Goal: Task Accomplishment & Management: Manage account settings

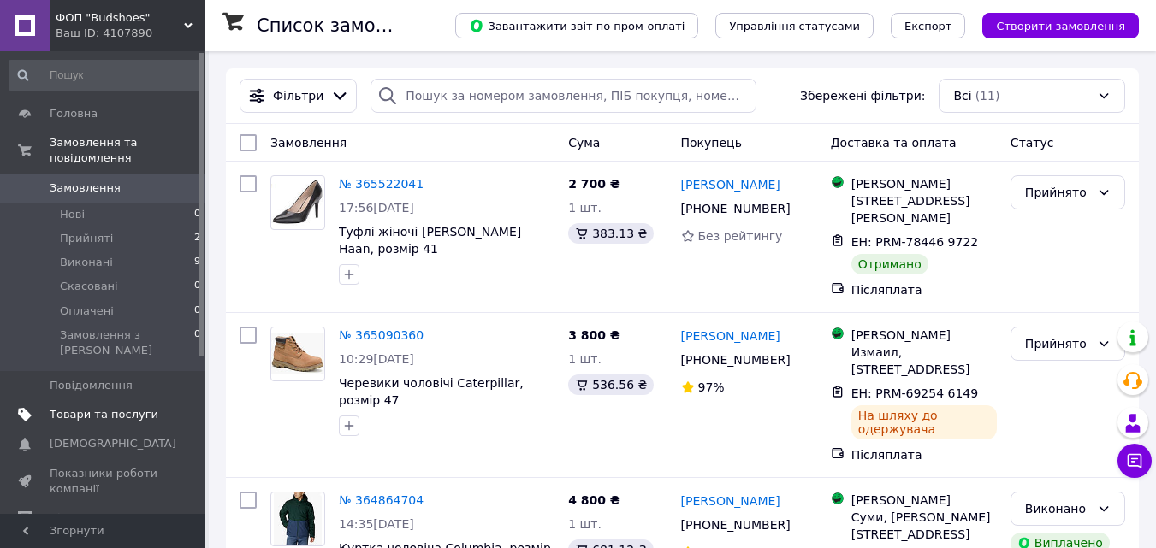
click at [92, 407] on span "Товари та послуги" at bounding box center [104, 414] width 109 height 15
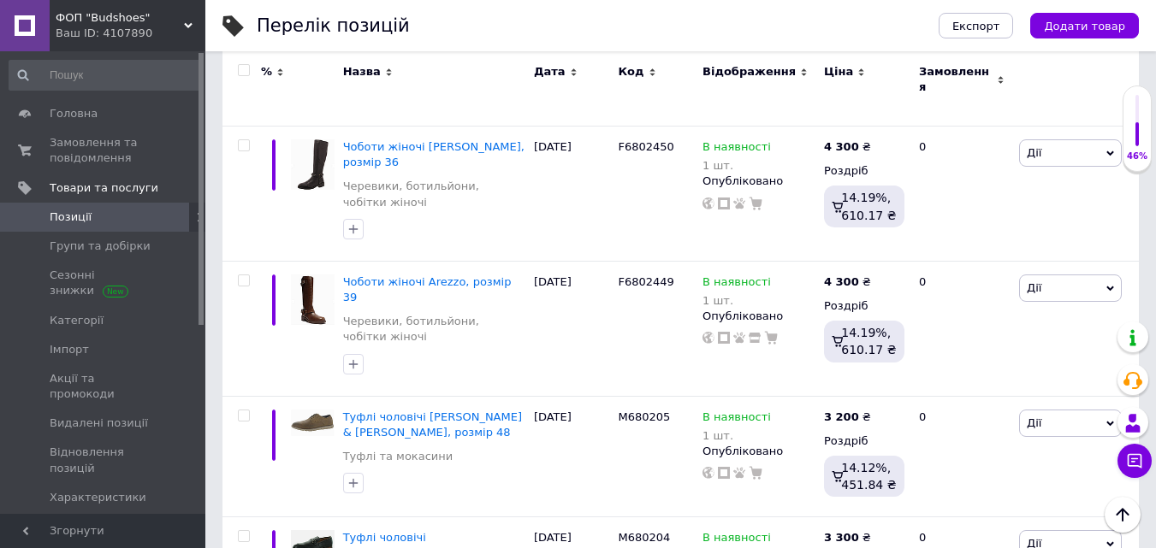
scroll to position [4673, 0]
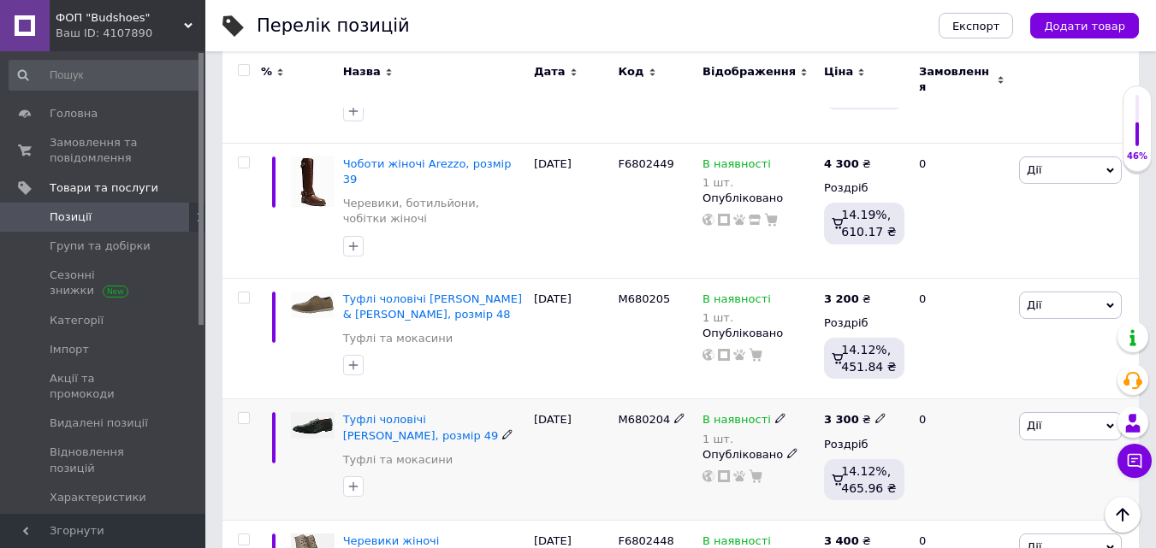
click at [1110, 412] on span "Дії" at bounding box center [1070, 425] width 103 height 27
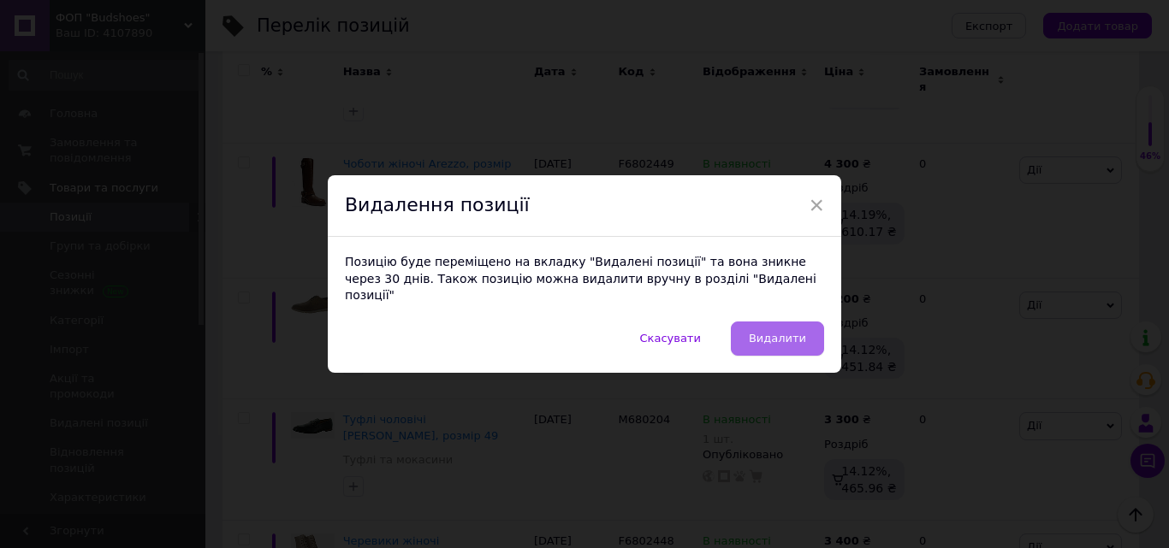
click at [804, 322] on button "Видалити" at bounding box center [777, 339] width 93 height 34
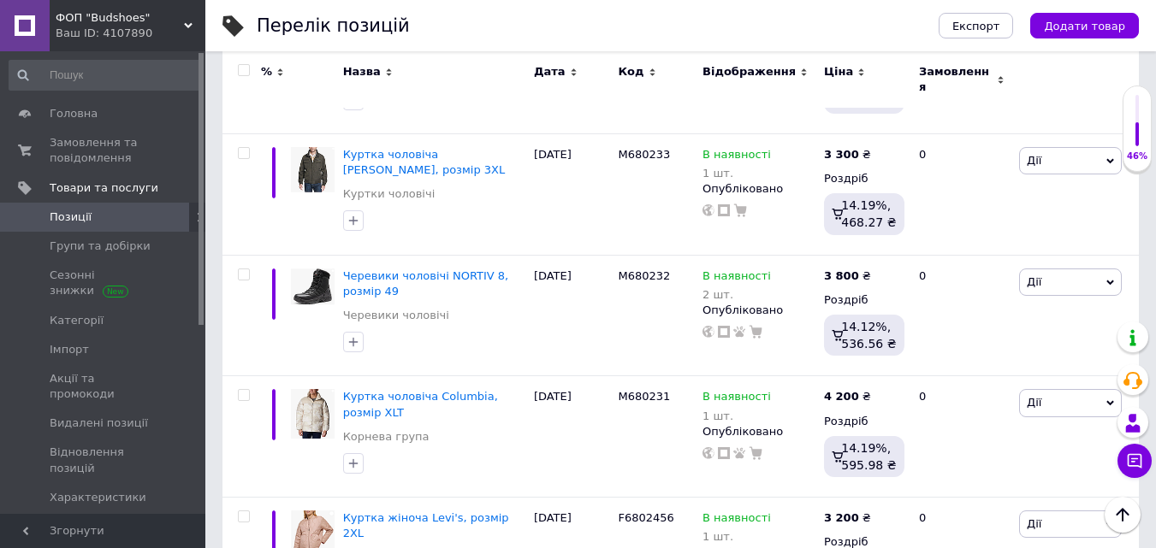
scroll to position [0, 0]
